Goal: Complete application form

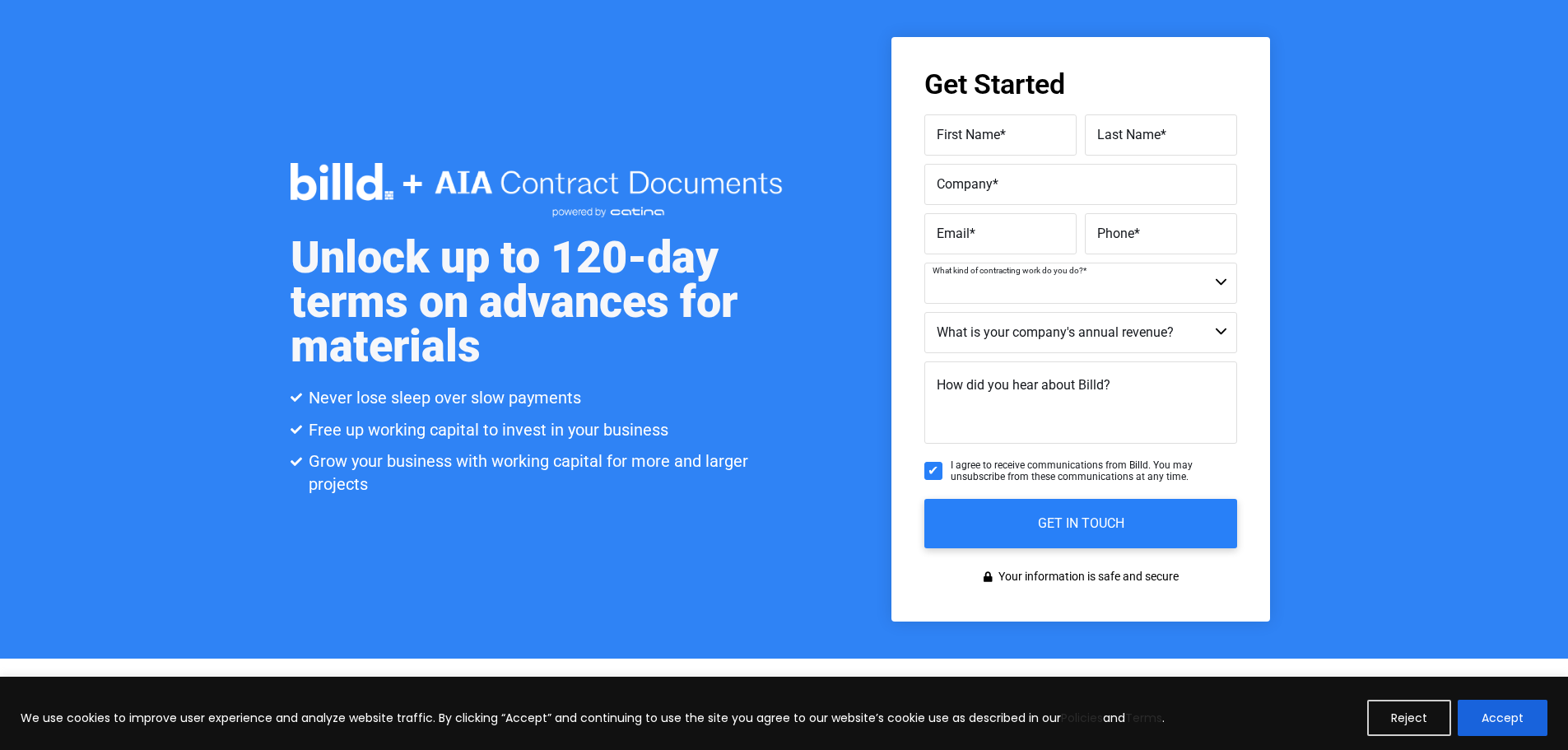
click at [1225, 280] on select "Residential Not a Contractor Commercial and Residential Commercial" at bounding box center [1080, 283] width 313 height 42
select select "Commercial and Residential"
click at [924, 263] on select "Residential Not a Contractor Commercial and Residential Commercial" at bounding box center [1080, 283] width 313 height 42
click at [1225, 328] on select "Less than $1M $1M - $2M $2M - $4M $4M - $8M $8M - $25M $25M - $40M $40M +" at bounding box center [1080, 332] width 313 height 42
select select "$4M - $8M"
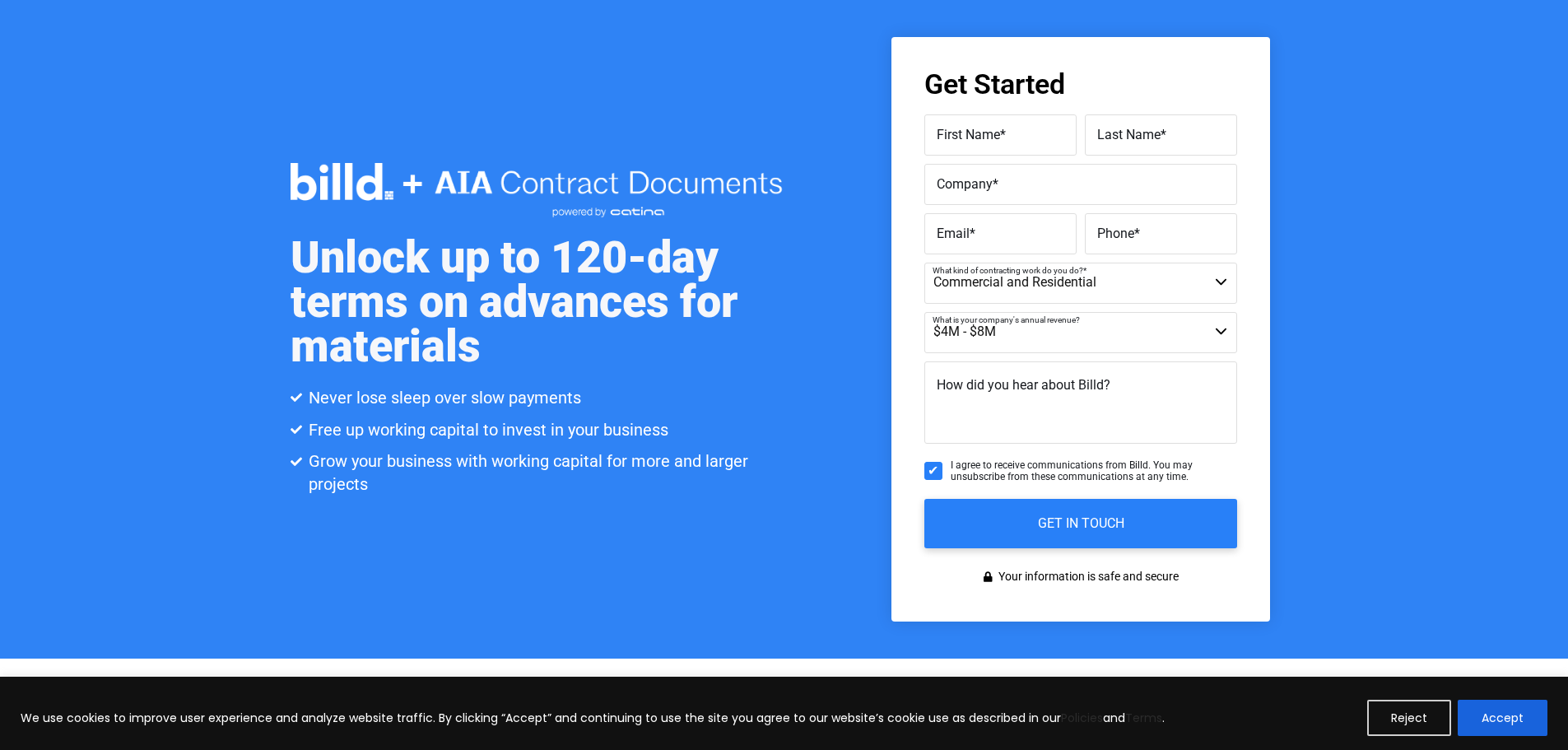
click at [924, 312] on select "Less than $1M $1M - $2M $2M - $4M $4M - $8M $8M - $25M $25M - $40M $40M +" at bounding box center [1080, 332] width 313 height 42
click at [987, 231] on label "Email *" at bounding box center [1000, 233] width 128 height 24
click at [987, 231] on input "Email *" at bounding box center [1000, 234] width 152 height 42
click at [1010, 183] on label "Company *" at bounding box center [1081, 184] width 288 height 24
click at [1010, 183] on input "Company *" at bounding box center [1080, 184] width 313 height 42
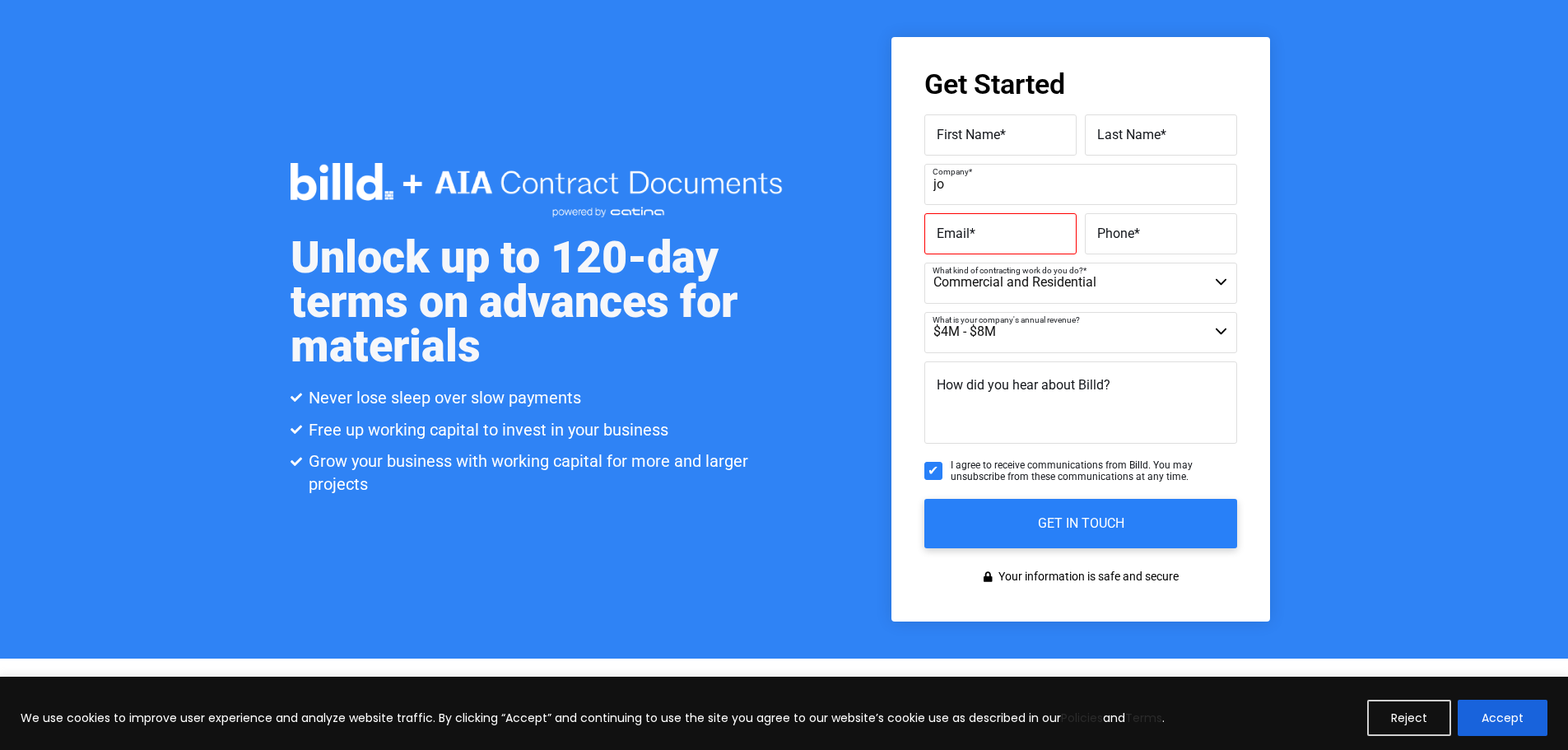
type input "j"
type input "[PERSON_NAME] & [PERSON_NAME] Shutterrs, Inc."
click at [1016, 131] on label "First Name *" at bounding box center [1000, 135] width 128 height 24
click at [1016, 131] on input "First Name *" at bounding box center [1000, 135] width 152 height 42
type input "j"
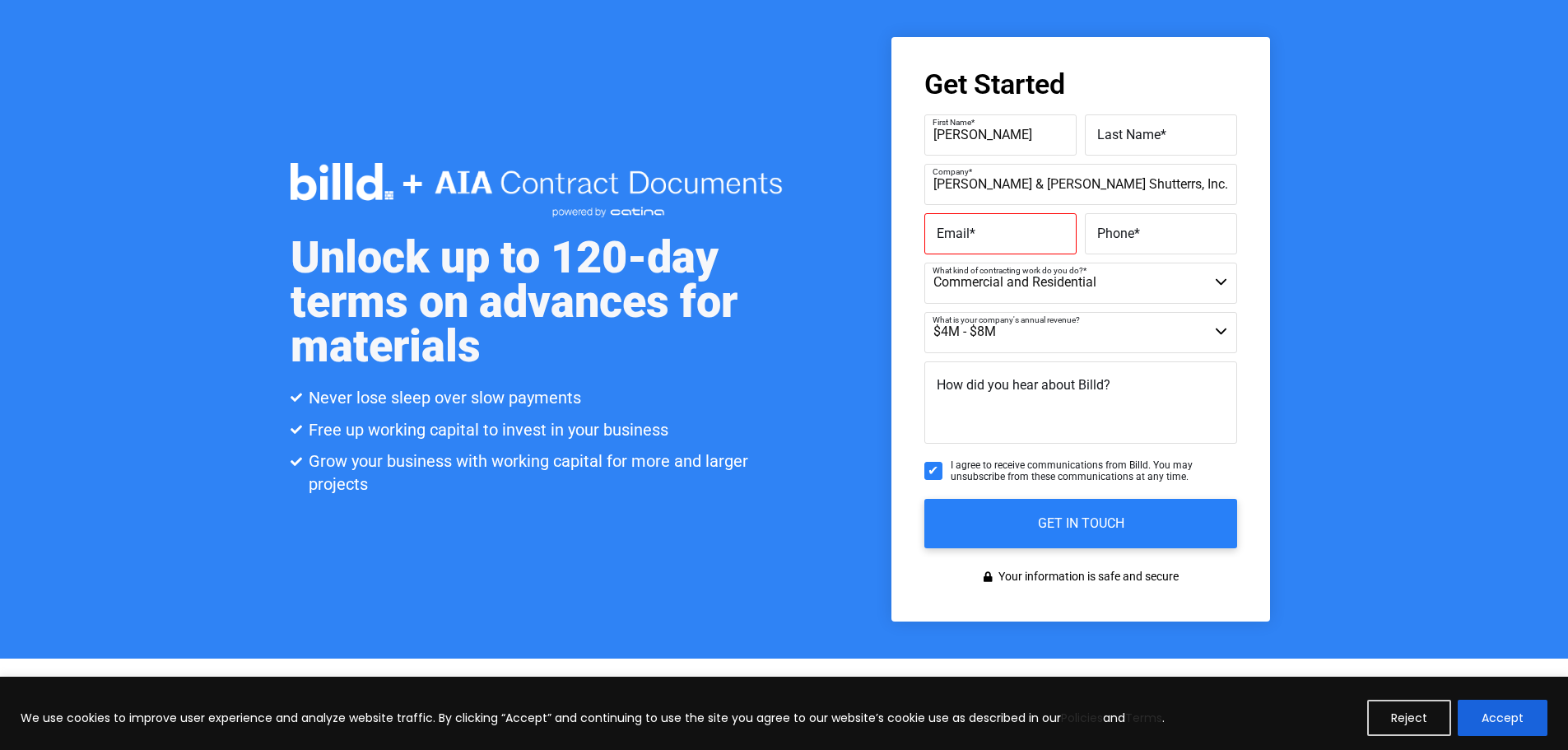
type input "[PERSON_NAME]"
click at [1172, 131] on label "Last Name *" at bounding box center [1161, 135] width 128 height 24
click at [1172, 131] on input "Last Name *" at bounding box center [1161, 135] width 152 height 42
type input "[PERSON_NAME]"
click at [1004, 228] on label "Email *" at bounding box center [1000, 233] width 128 height 24
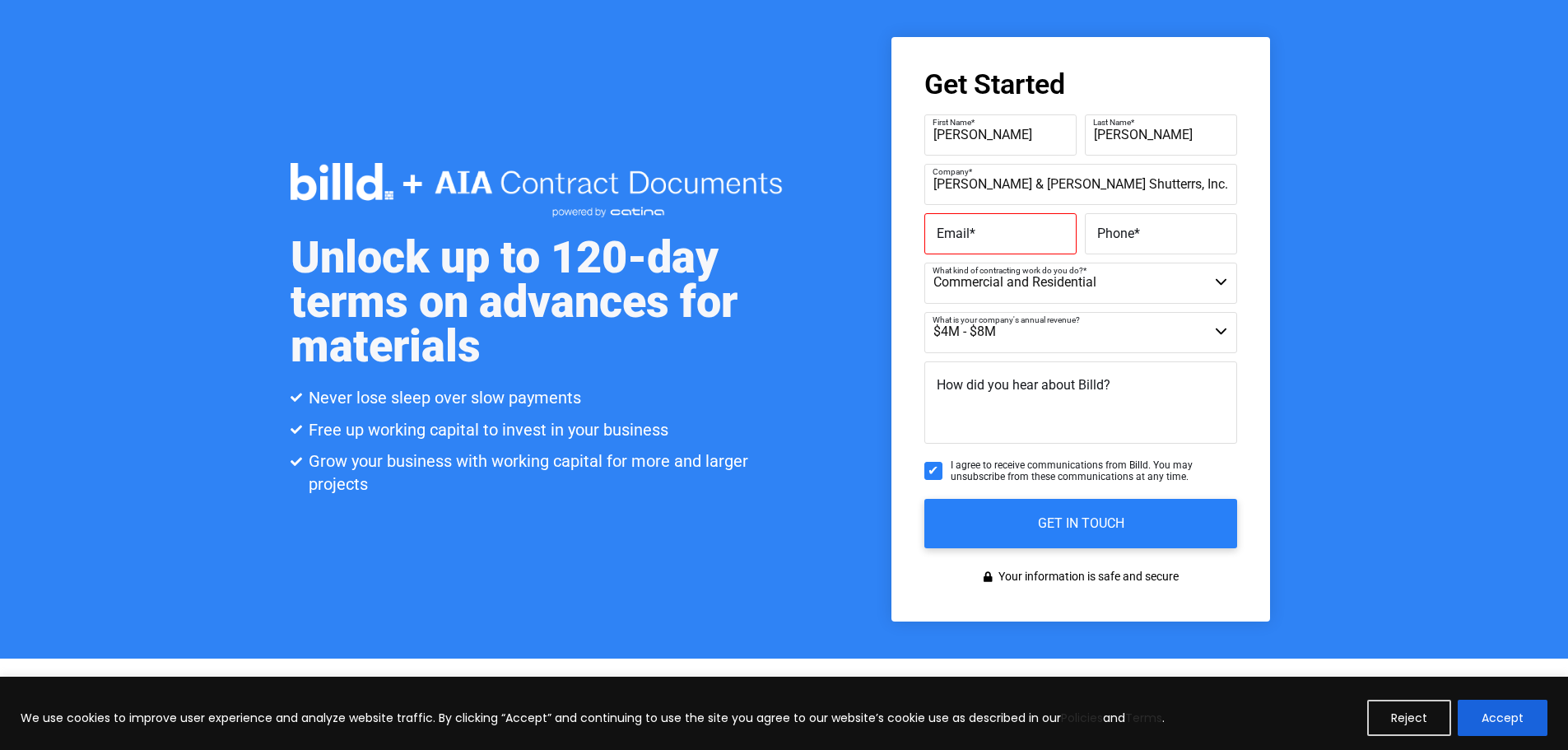
click at [1004, 228] on input "Email *" at bounding box center [1000, 234] width 152 height 42
type input "[EMAIL_ADDRESS][DOMAIN_NAME]"
type input "[PHONE_NUMBER]"
click at [1146, 390] on textarea "How did you hear about Billd?" at bounding box center [1080, 403] width 313 height 82
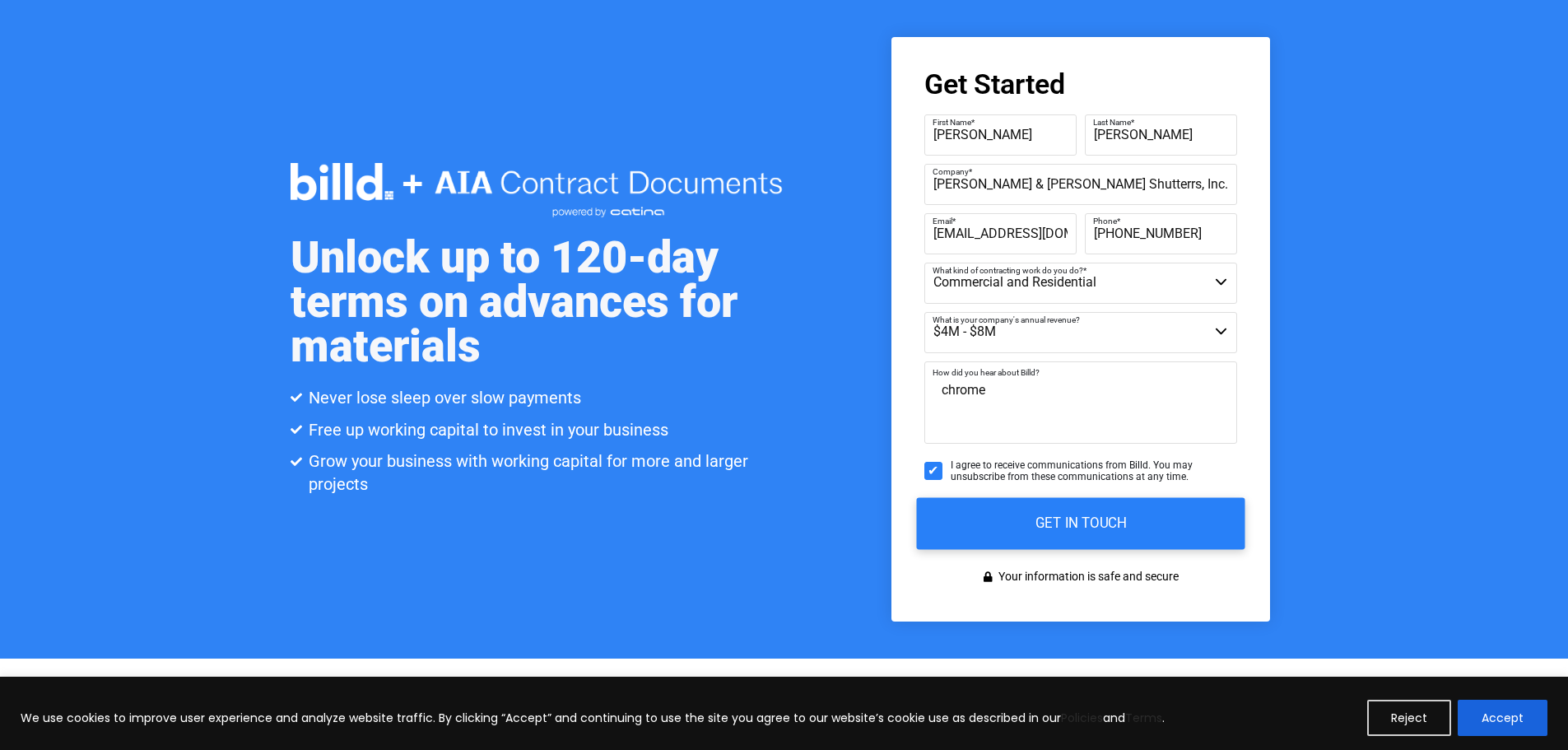
type textarea "chrome"
click at [1139, 520] on input "GET IN TOUCH" at bounding box center [1080, 524] width 329 height 52
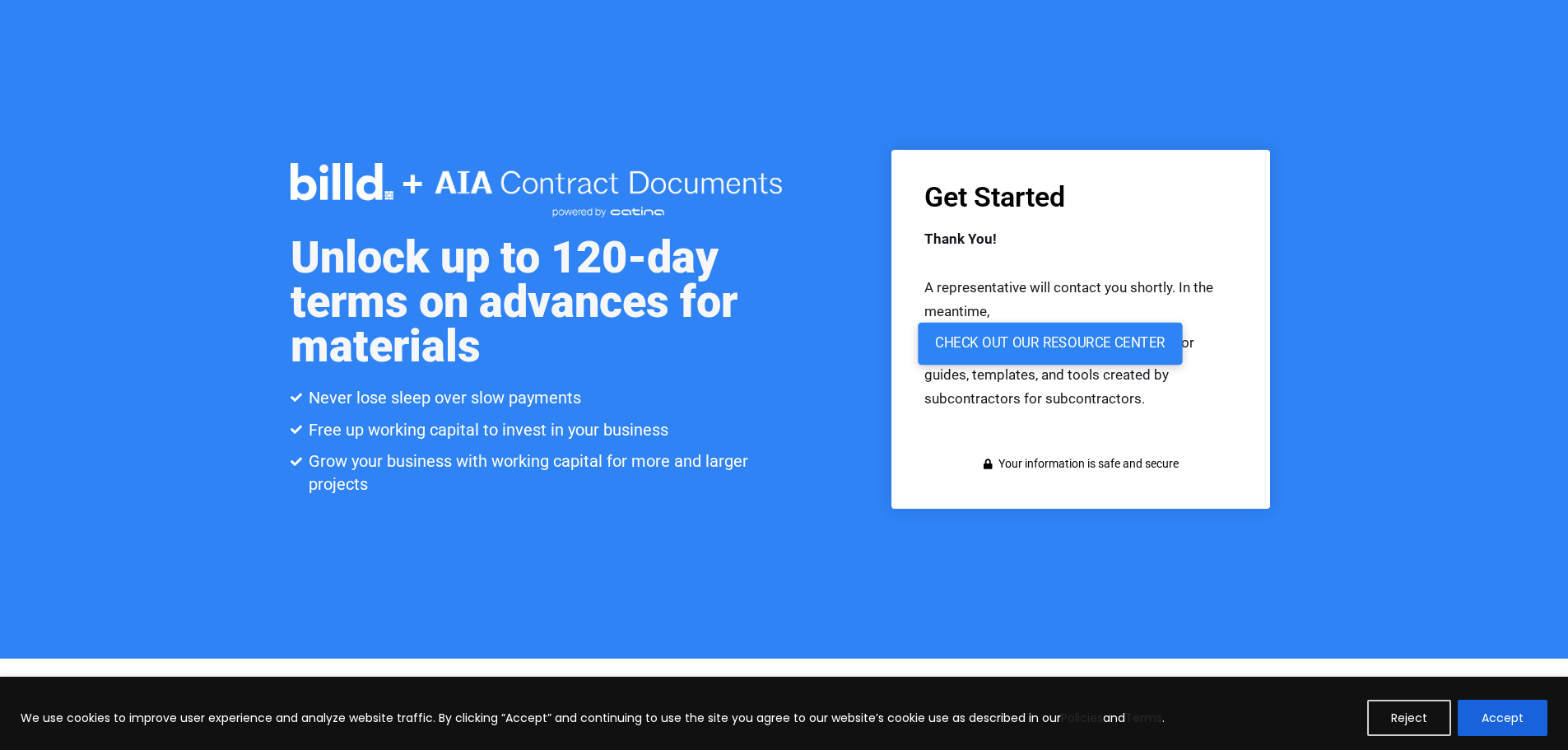
click at [1018, 337] on link "check out our resource center" at bounding box center [1050, 343] width 264 height 42
